Goal: Check status: Check status

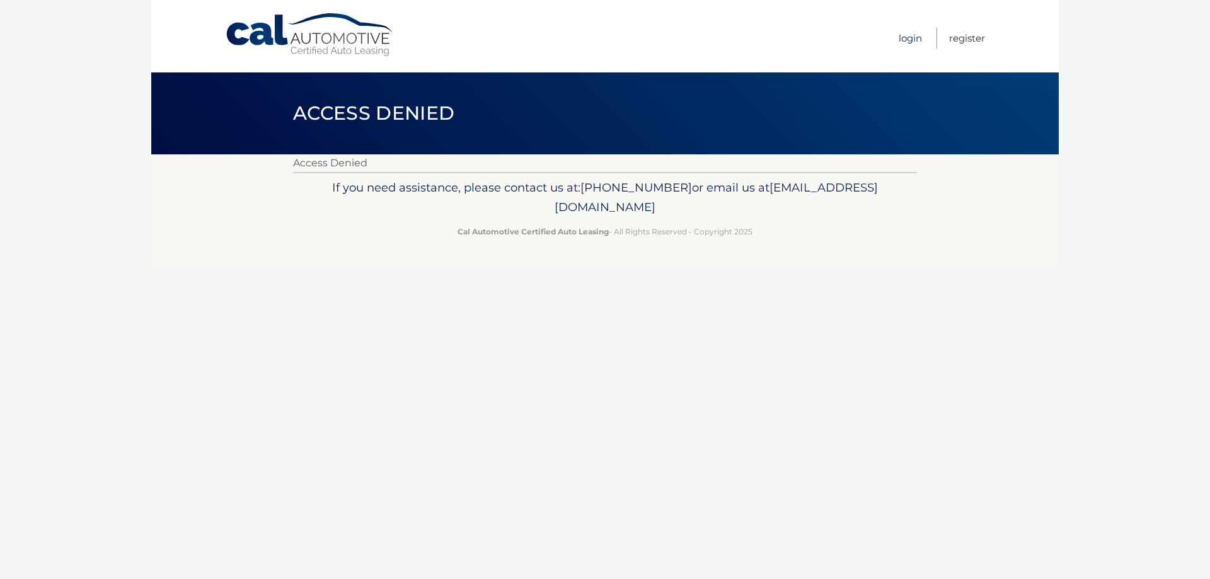
click at [909, 40] on link "Login" at bounding box center [910, 38] width 23 height 21
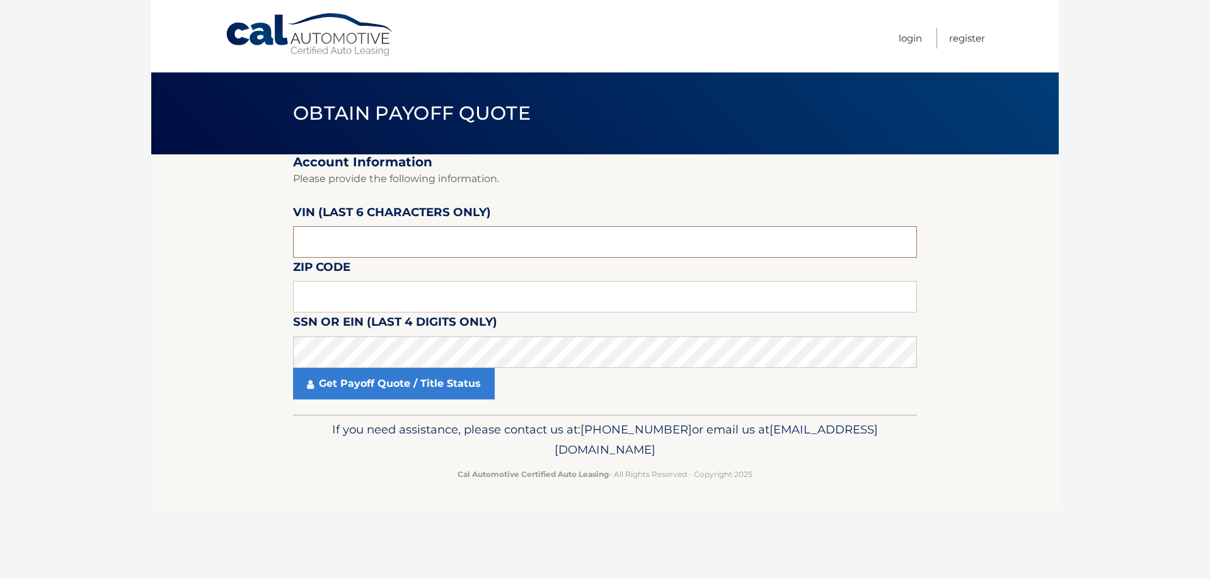
drag, startPoint x: 352, startPoint y: 245, endPoint x: 222, endPoint y: 244, distance: 130.4
click at [222, 244] on section "Account Information Please provide the following information. [PERSON_NAME] (la…" at bounding box center [604, 284] width 907 height 260
type input "128477"
click at [319, 305] on input "text" at bounding box center [605, 297] width 624 height 32
type input "01890"
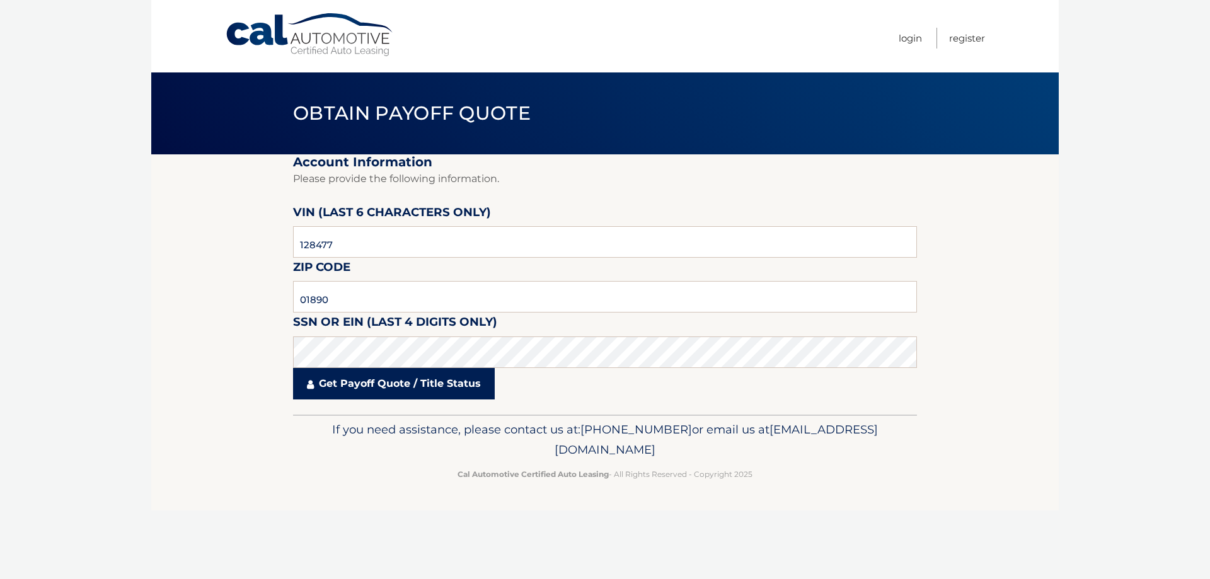
click at [360, 379] on link "Get Payoff Quote / Title Status" at bounding box center [394, 384] width 202 height 32
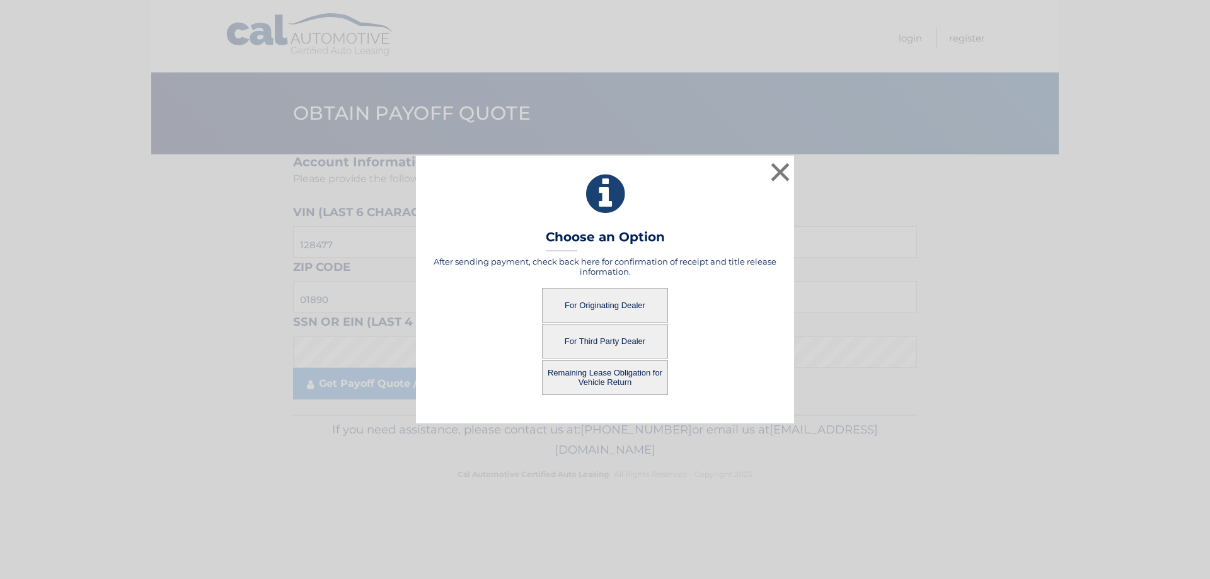
click at [616, 302] on button "For Originating Dealer" at bounding box center [605, 305] width 126 height 35
click at [611, 303] on button "For Originating Dealer" at bounding box center [605, 305] width 126 height 35
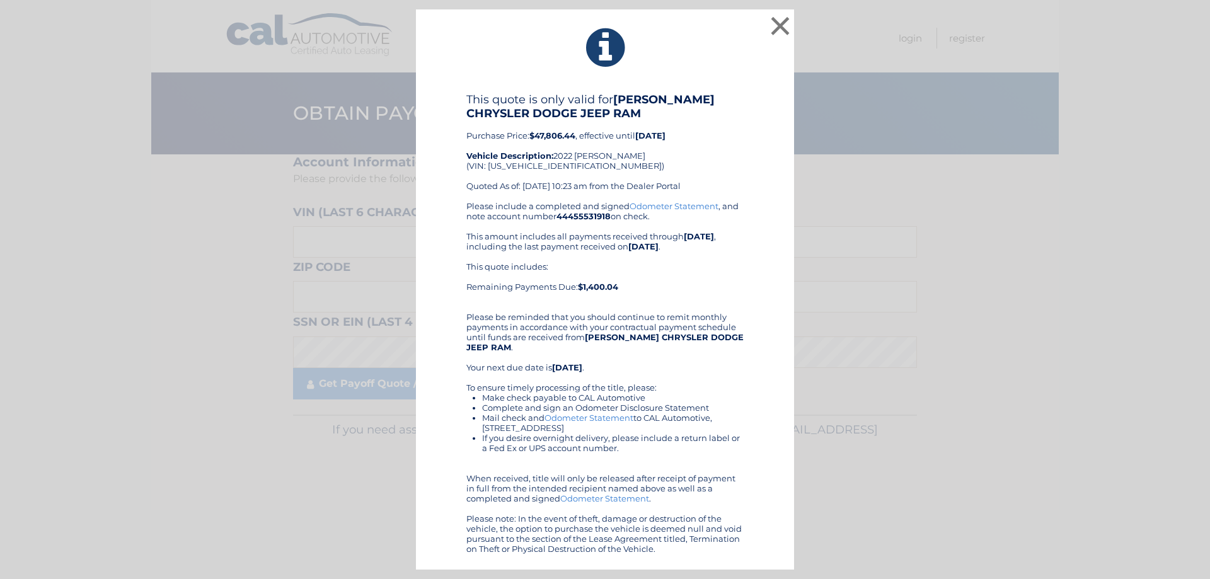
drag, startPoint x: 718, startPoint y: 551, endPoint x: 437, endPoint y: 38, distance: 585.1
click at [437, 38] on div "× This quote is only valid for LAWLESS CHRYSLER DODGE JEEP RAM Purchase Price: …" at bounding box center [605, 289] width 378 height 561
click at [774, 28] on button "×" at bounding box center [780, 25] width 25 height 25
